Goal: Task Accomplishment & Management: Use online tool/utility

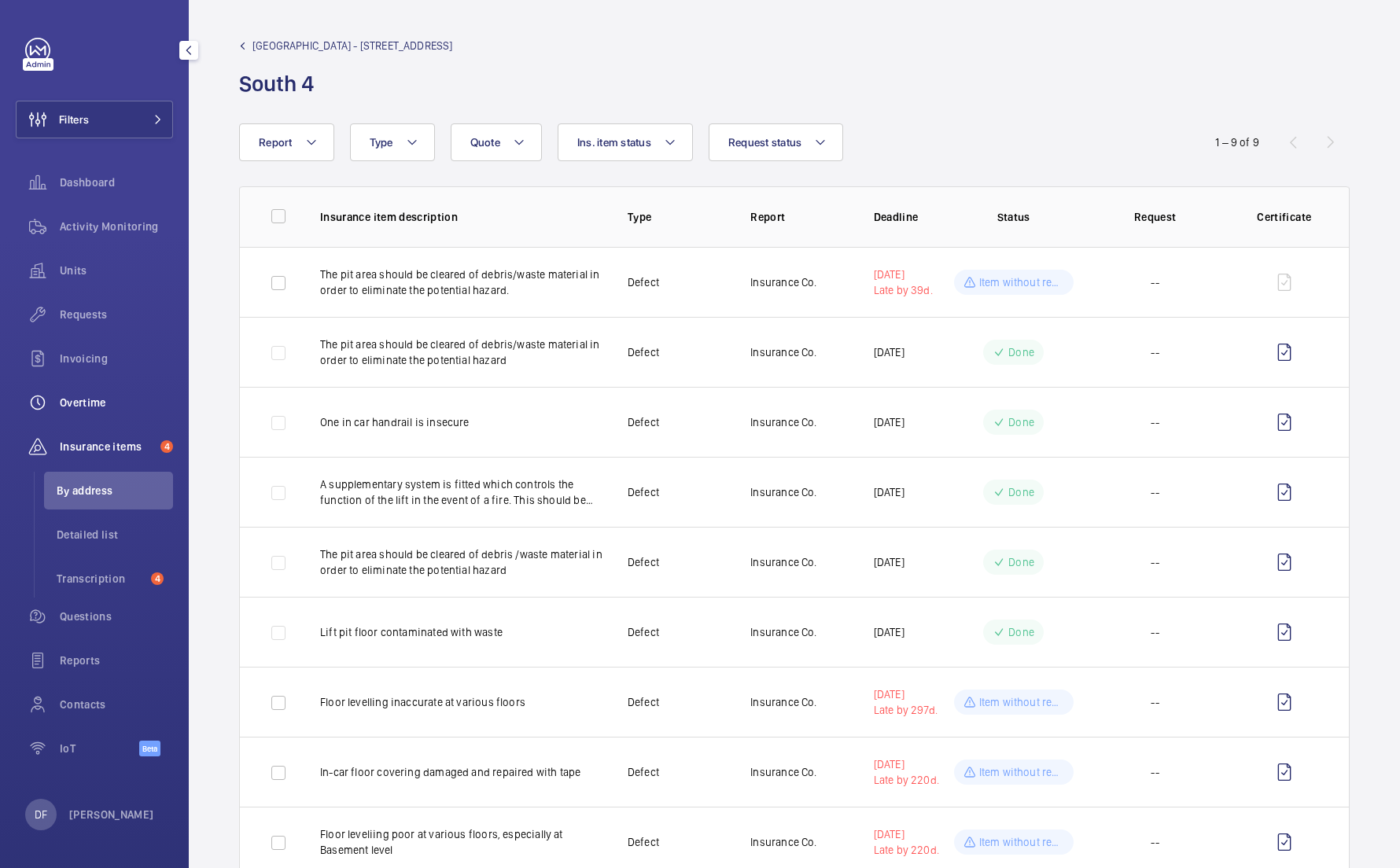
click at [134, 401] on span "Overtime" at bounding box center [116, 402] width 113 height 16
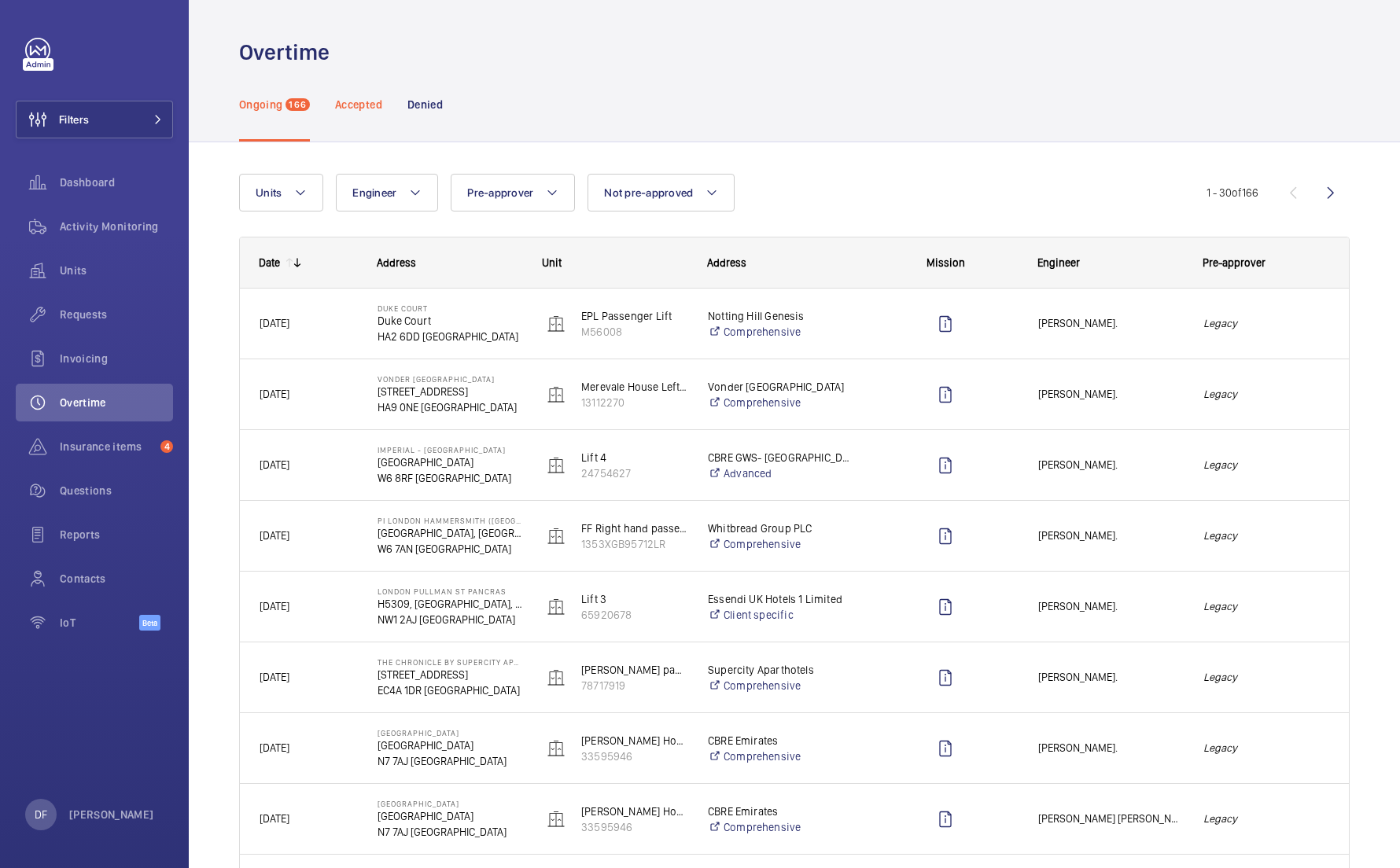
click at [358, 105] on p "Accepted" at bounding box center [358, 104] width 47 height 16
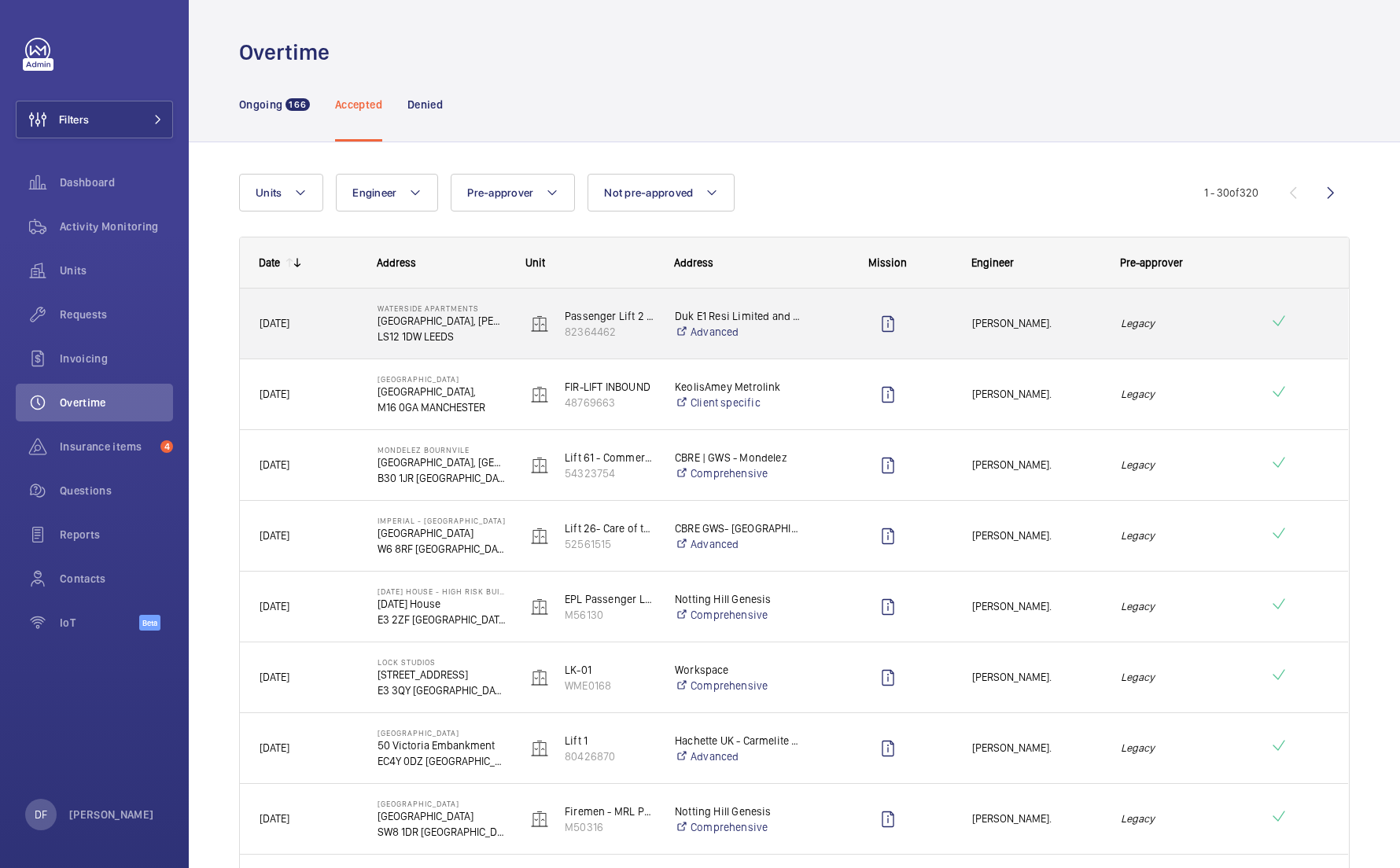
click at [327, 339] on div "[DATE]" at bounding box center [298, 322] width 116 height 49
